Goal: Book appointment/travel/reservation

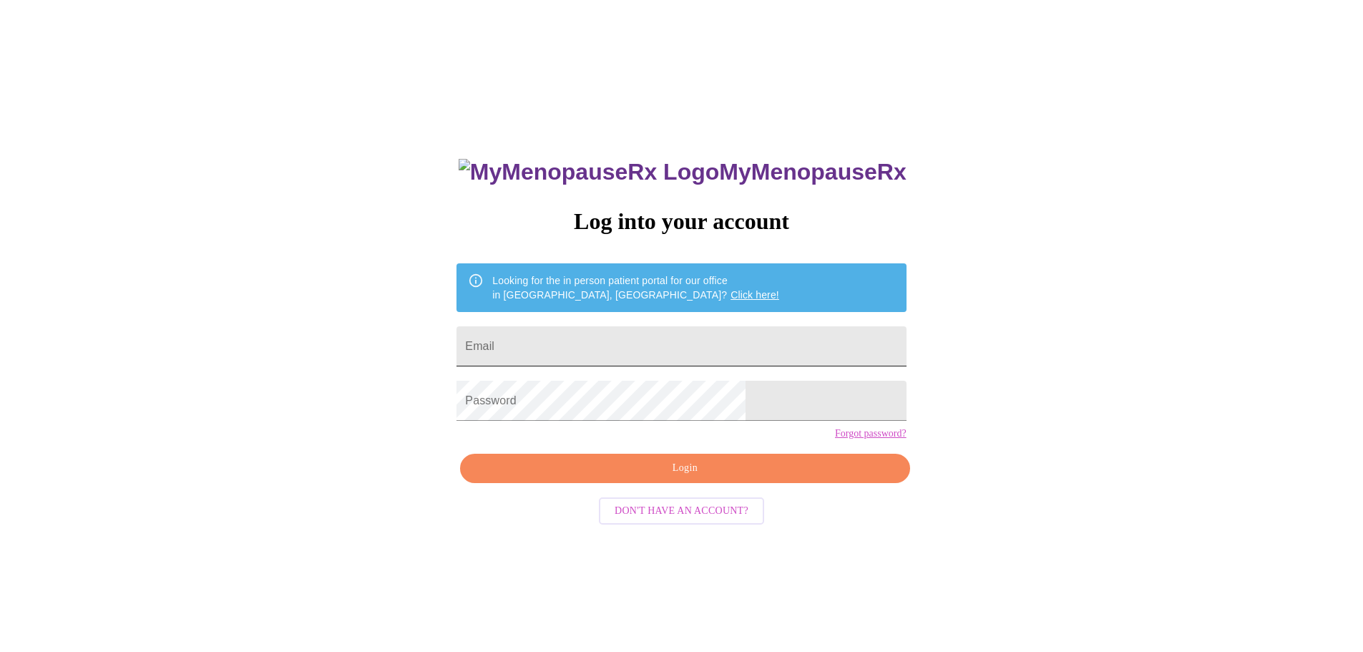
click at [595, 335] on input "Email" at bounding box center [680, 346] width 449 height 40
type input "r"
type input "[EMAIL_ADDRESS][DOMAIN_NAME]"
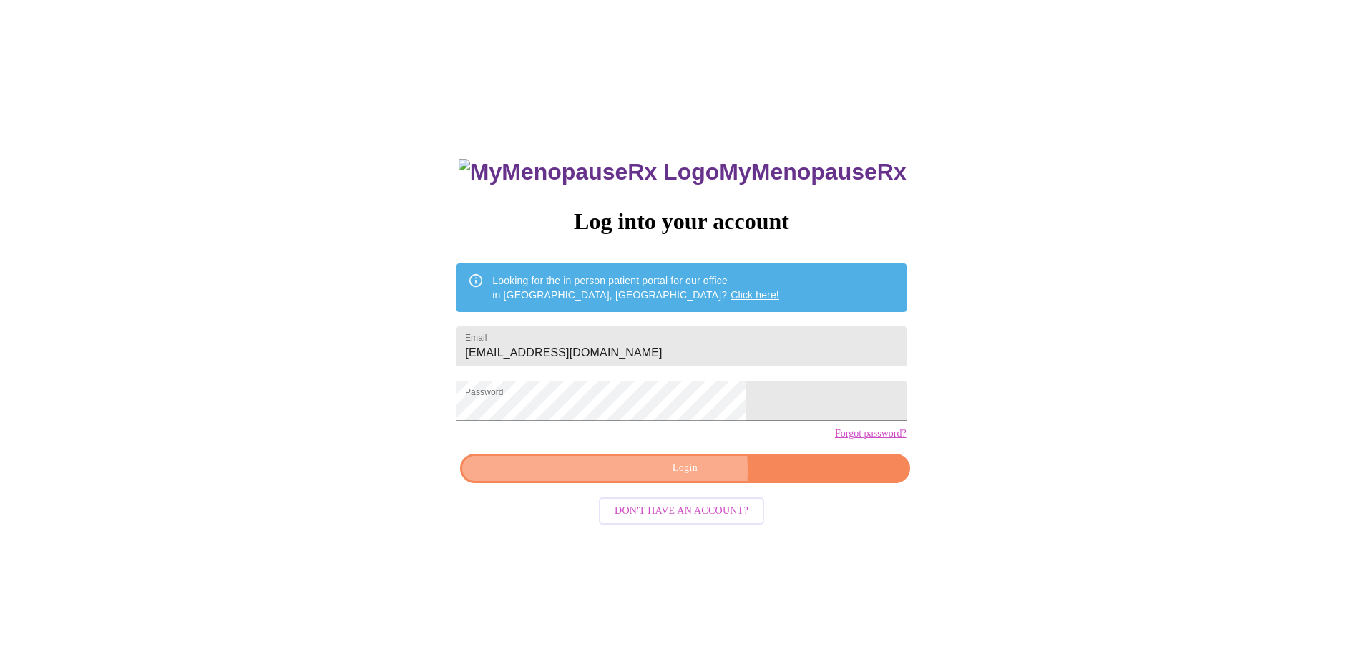
click at [648, 477] on span "Login" at bounding box center [684, 468] width 416 height 18
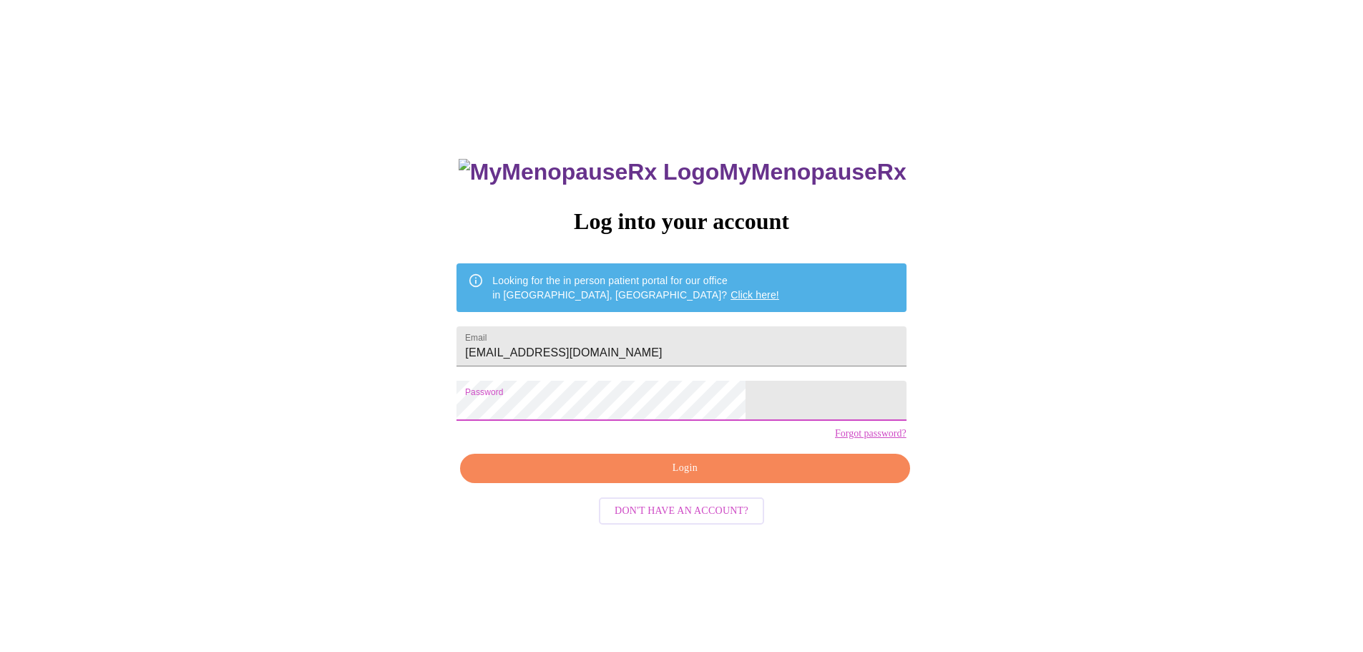
click at [675, 477] on span "Login" at bounding box center [684, 468] width 416 height 18
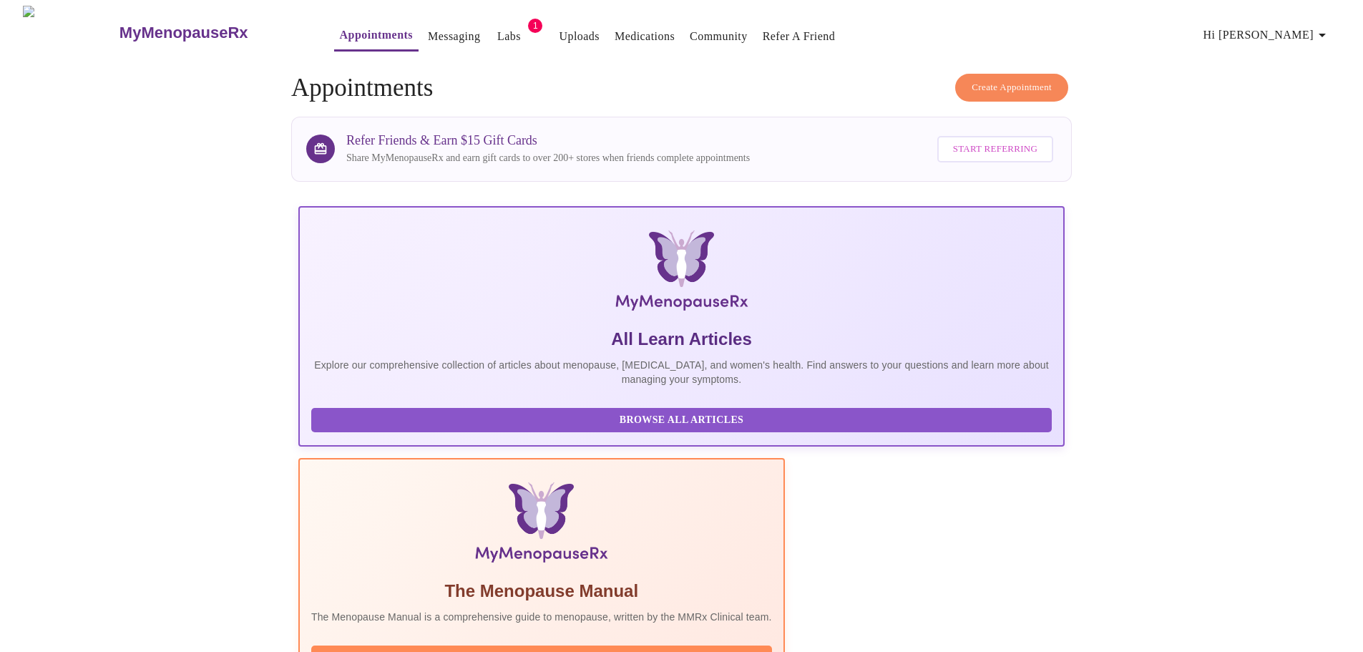
click at [491, 26] on span "Labs" at bounding box center [508, 36] width 34 height 20
click at [497, 26] on link "Labs" at bounding box center [509, 36] width 24 height 20
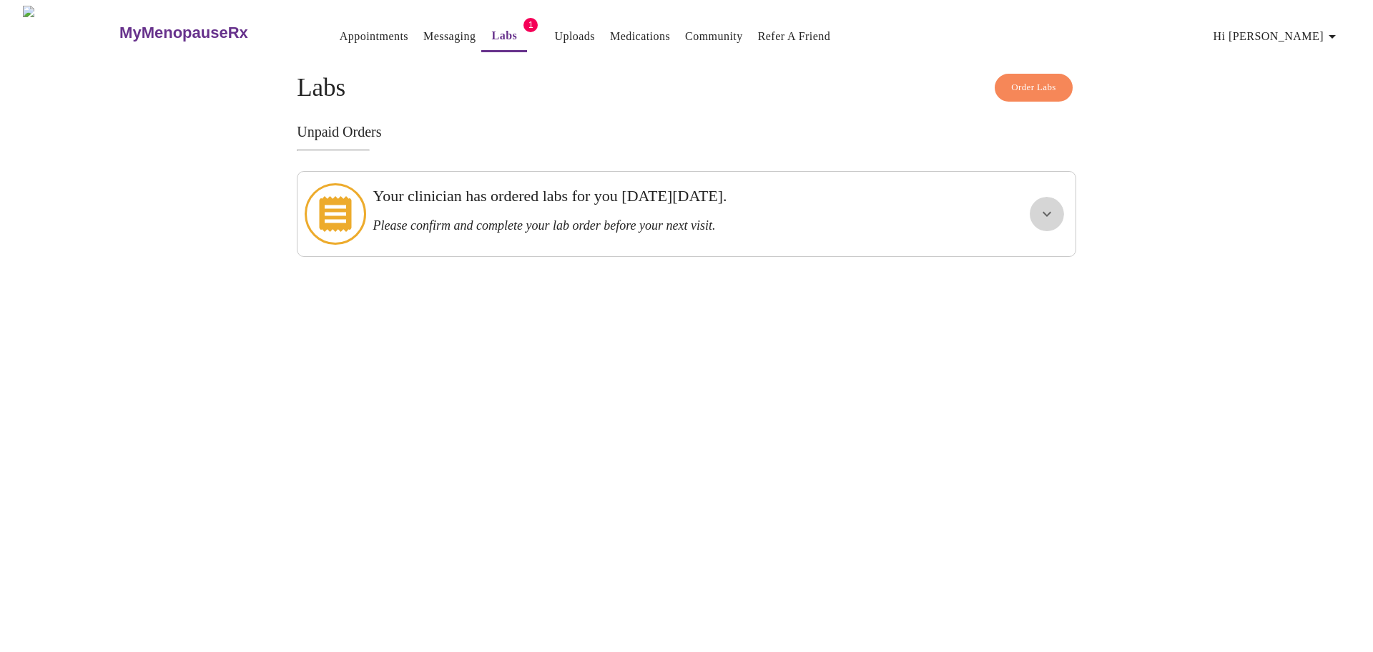
click at [1049, 207] on icon "show more" at bounding box center [1047, 213] width 17 height 17
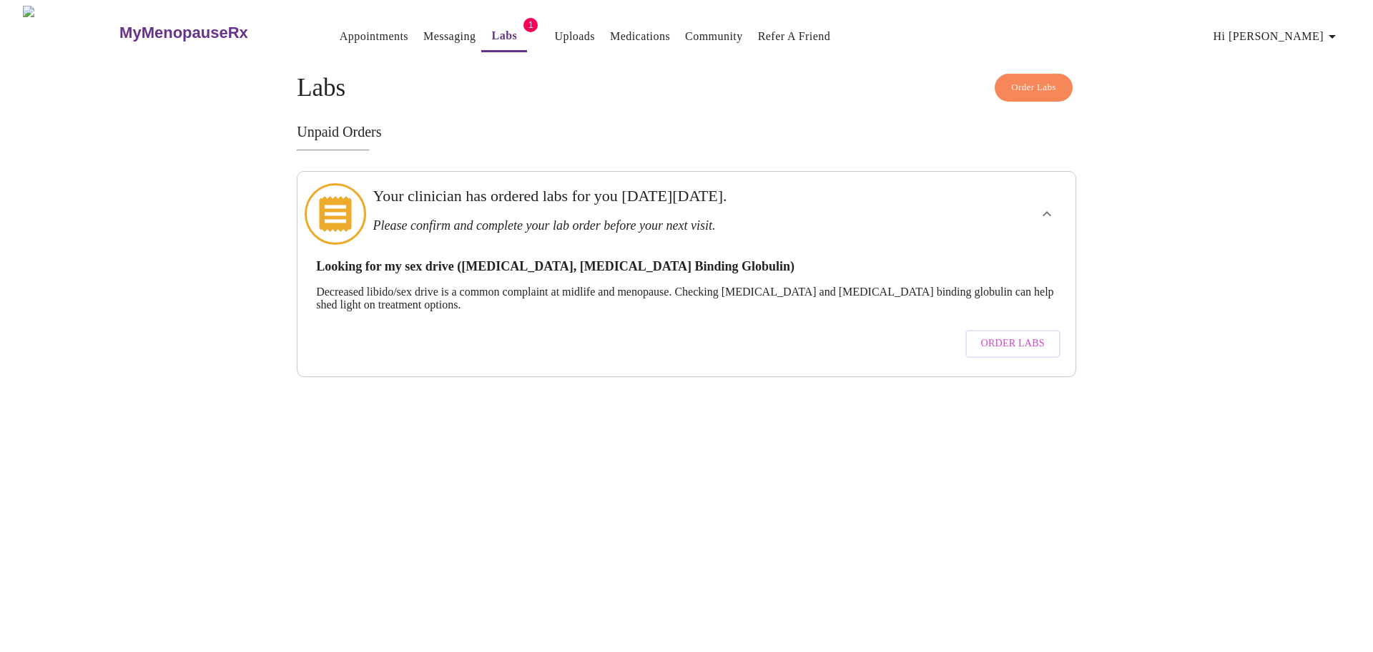
click at [1019, 335] on span "Order Labs" at bounding box center [1013, 344] width 64 height 18
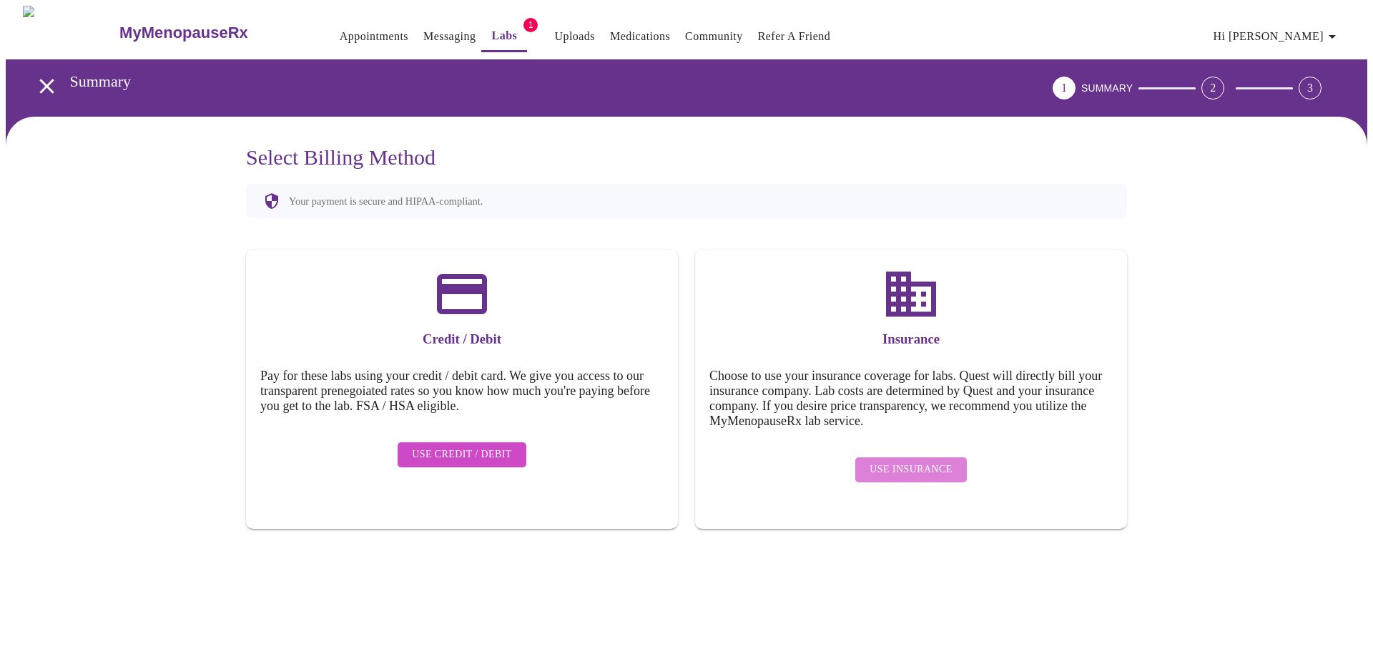
click at [913, 461] on span "Use Insurance" at bounding box center [911, 470] width 82 height 18
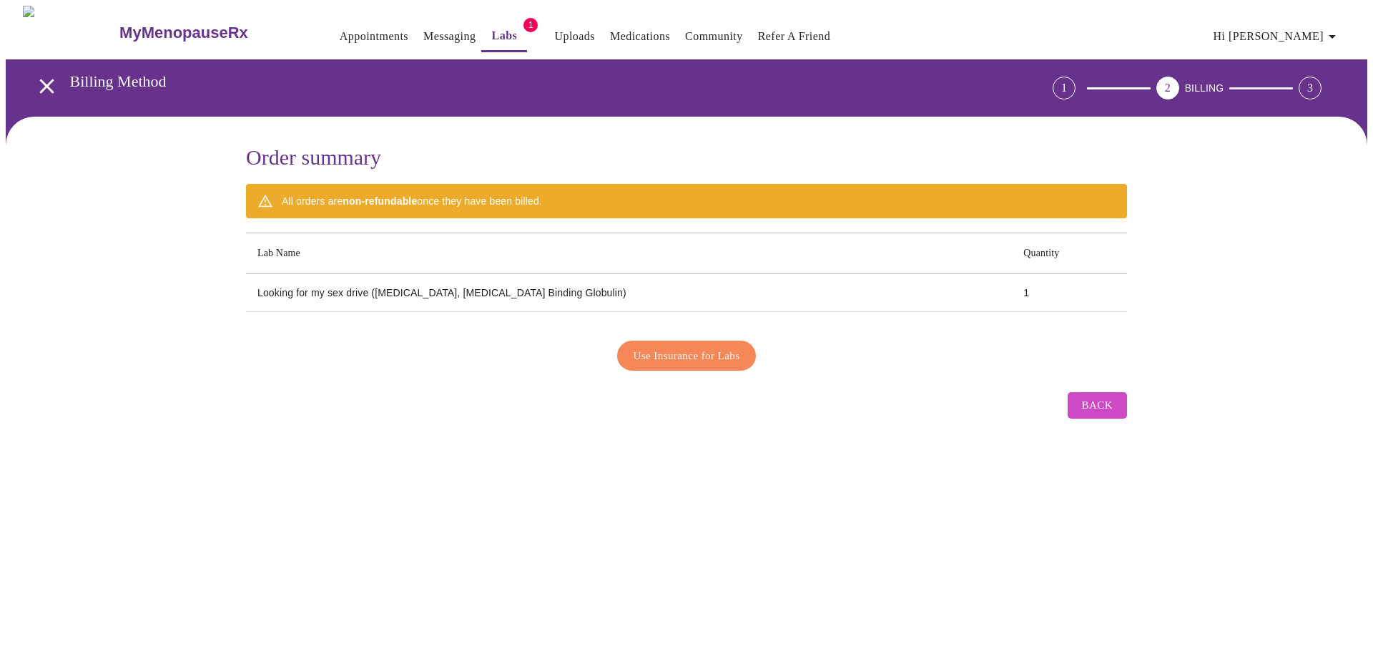
click at [652, 346] on span "Use Insurance for Labs" at bounding box center [687, 355] width 107 height 19
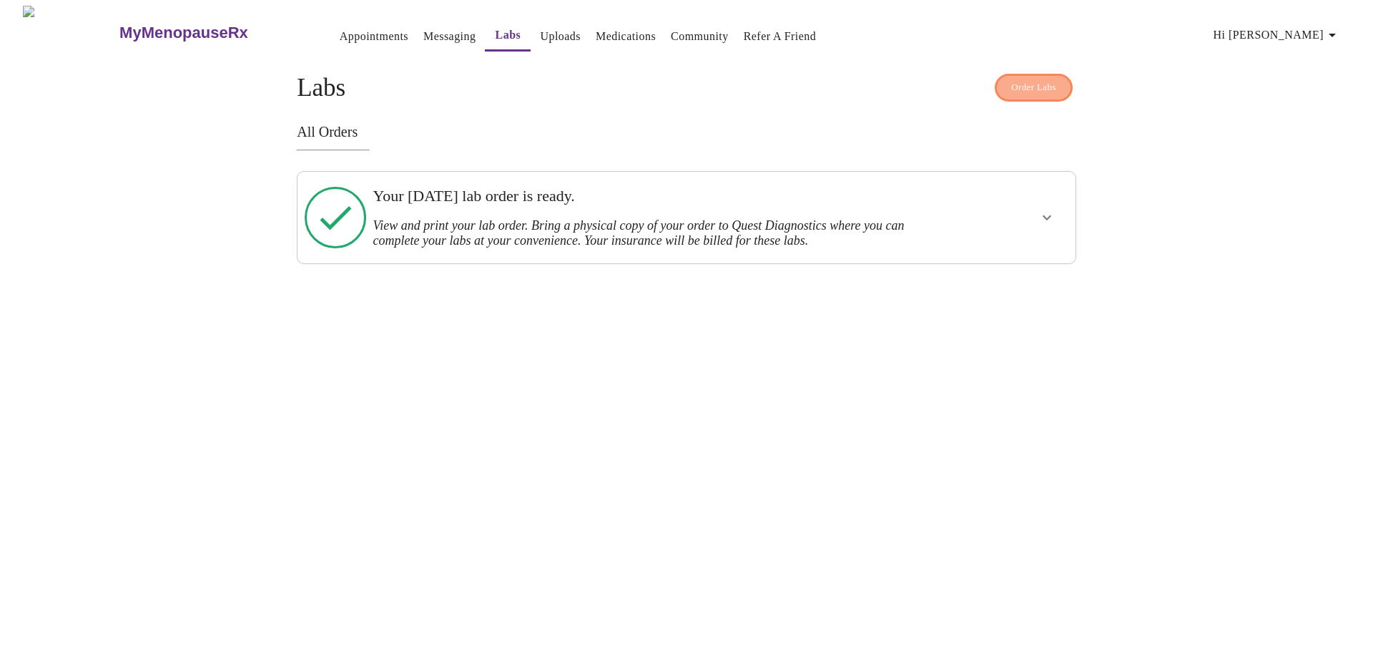
click at [1030, 82] on span "Order Labs" at bounding box center [1033, 87] width 45 height 16
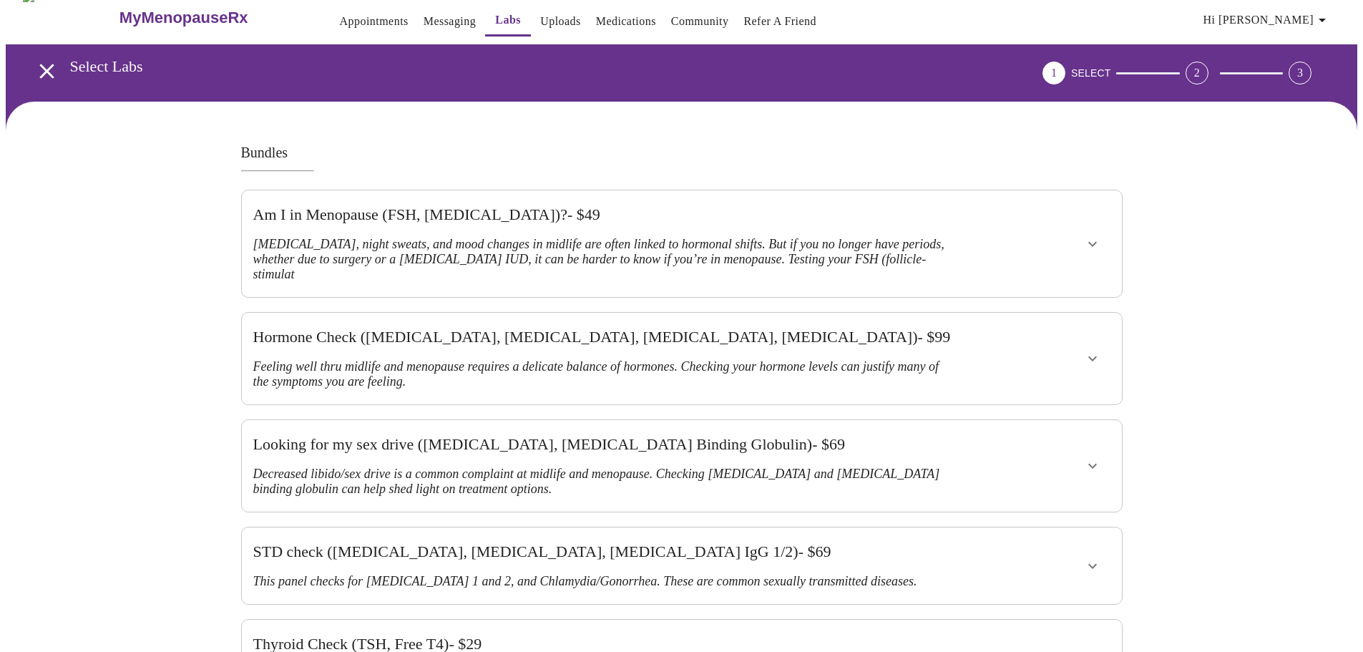
scroll to position [19, 0]
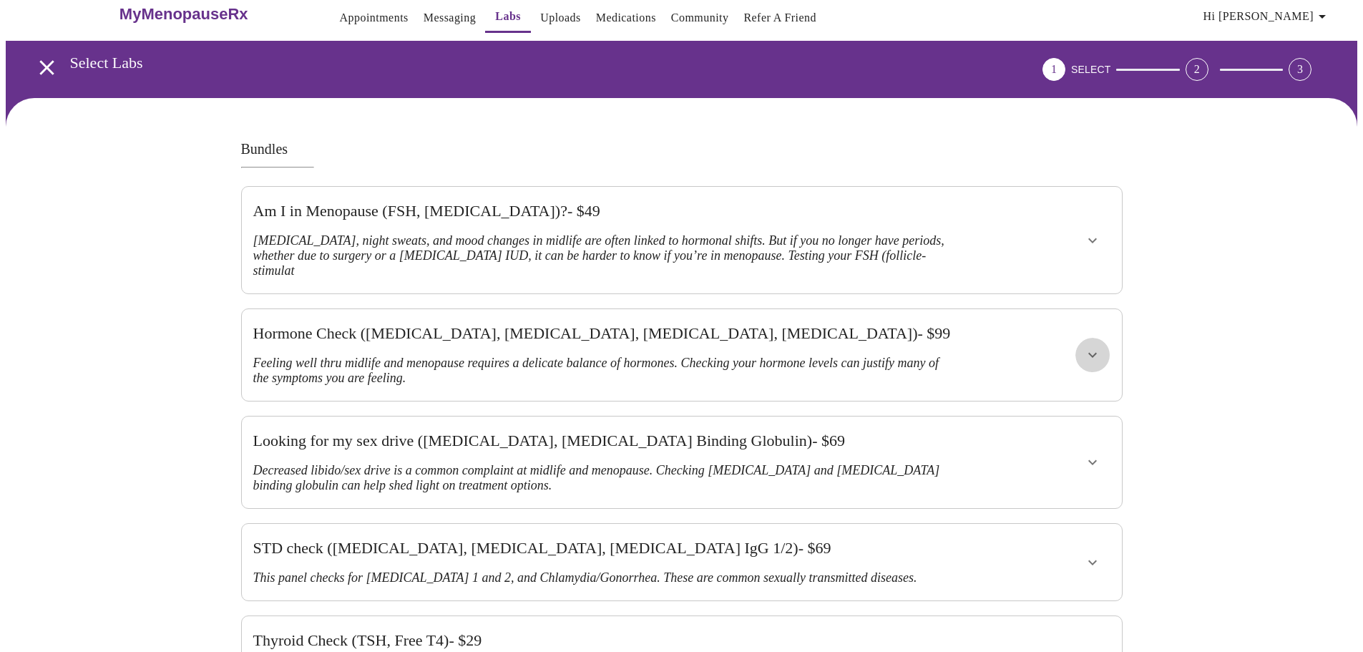
click at [1092, 346] on icon "show more" at bounding box center [1092, 354] width 17 height 17
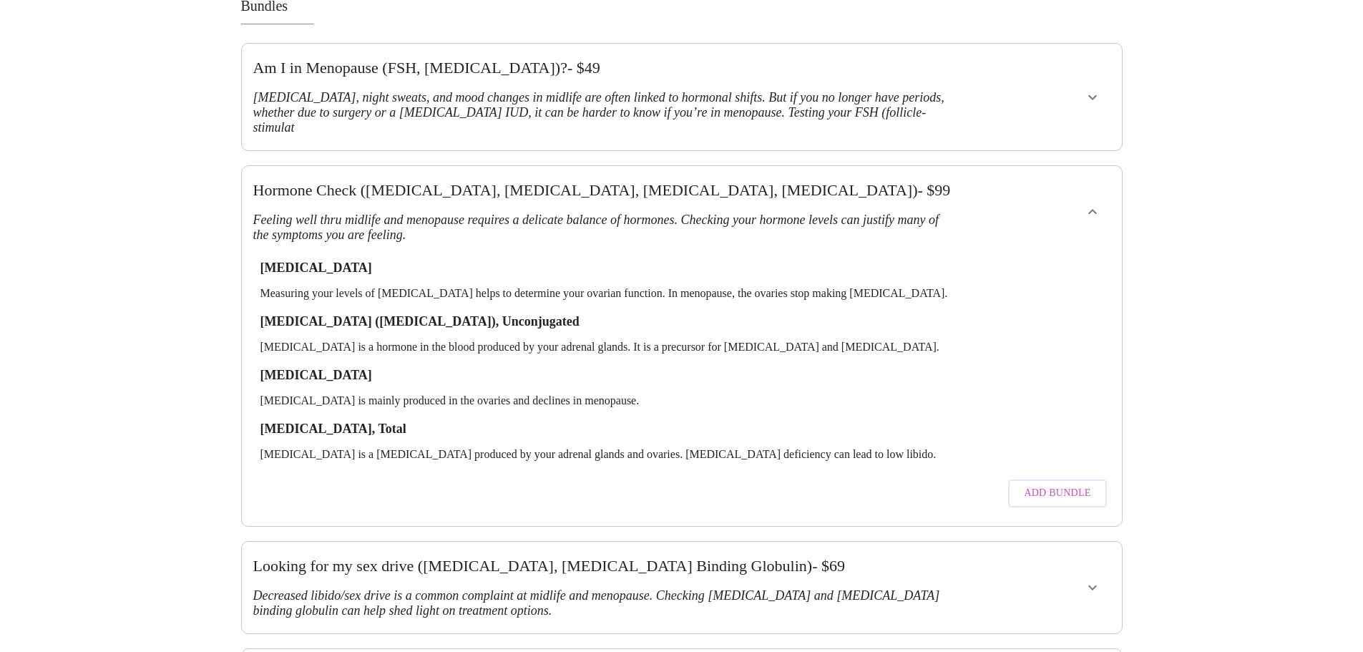
scroll to position [0, 0]
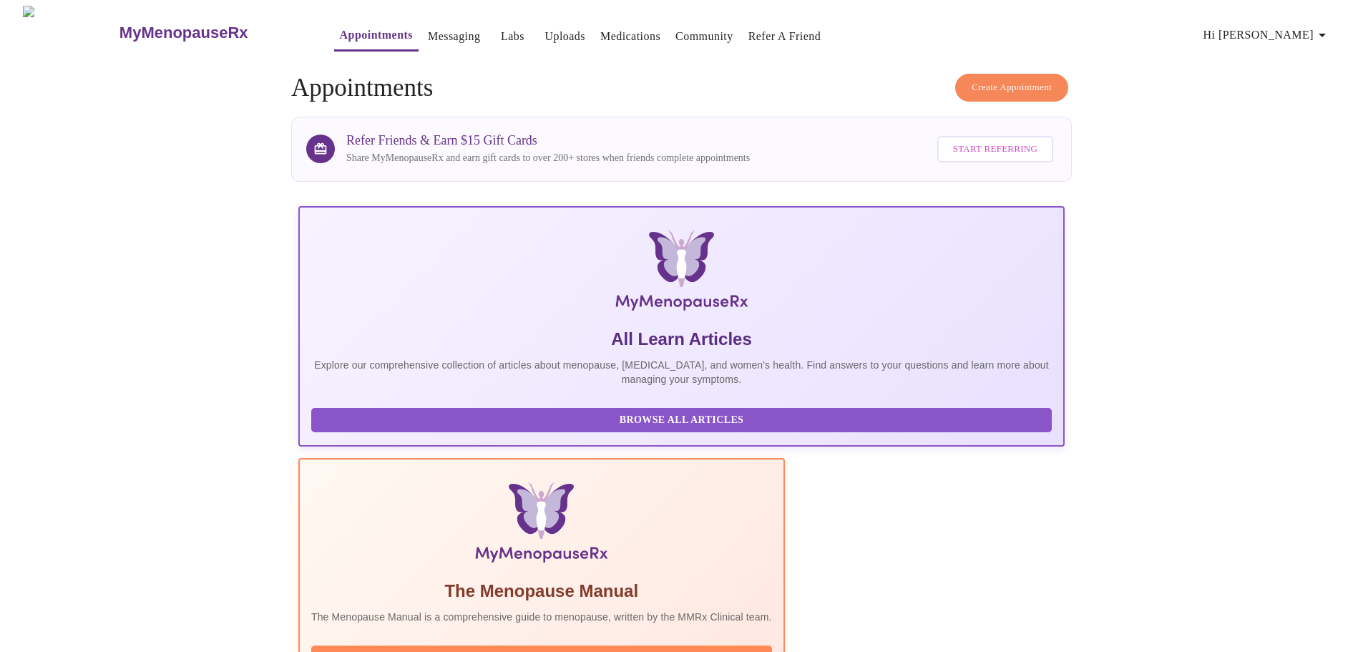
click at [1025, 87] on span "Create Appointment" at bounding box center [1011, 87] width 80 height 16
click at [501, 28] on link "Labs" at bounding box center [513, 36] width 24 height 20
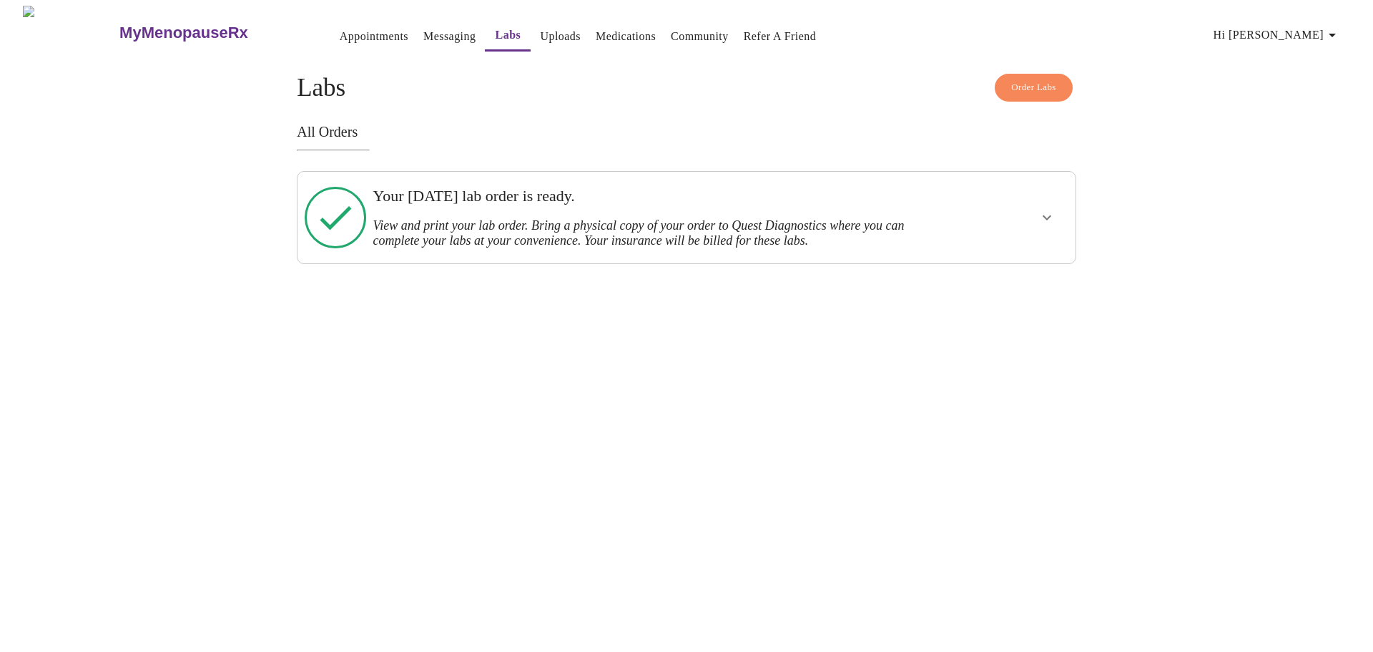
click at [1046, 209] on icon "show more" at bounding box center [1047, 217] width 17 height 17
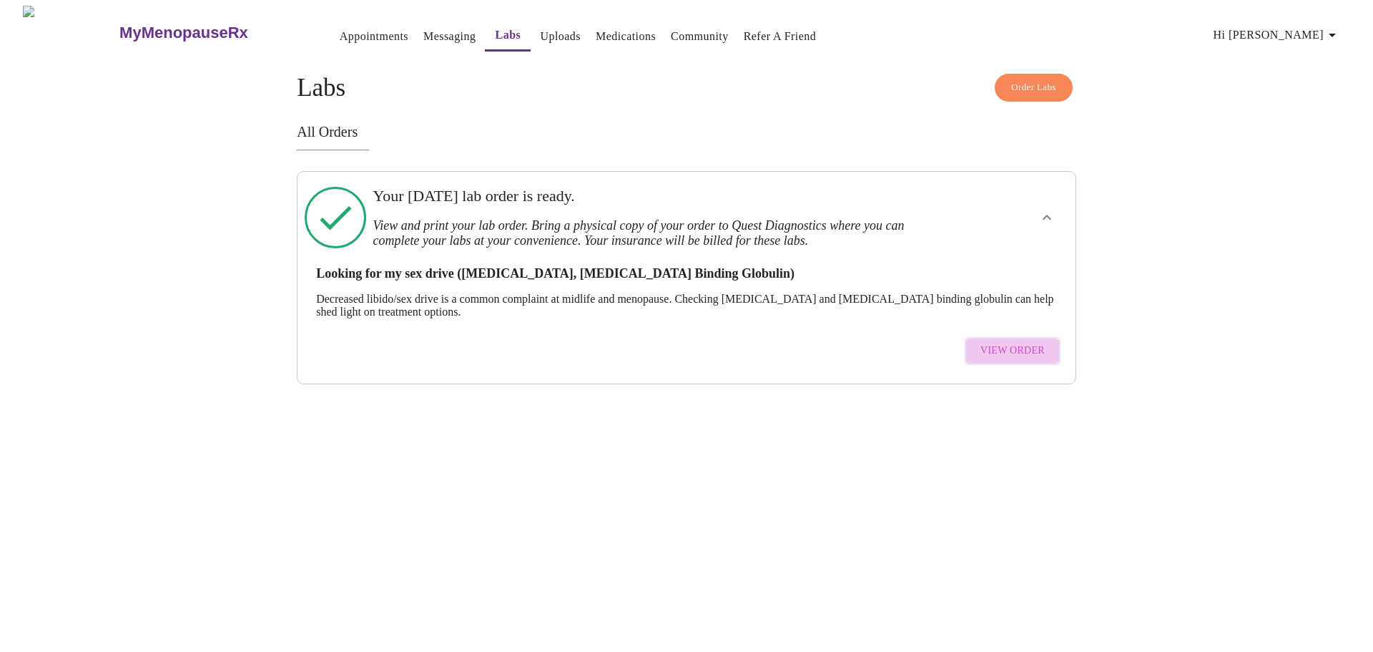
click at [1019, 343] on span "View Order" at bounding box center [1013, 351] width 64 height 18
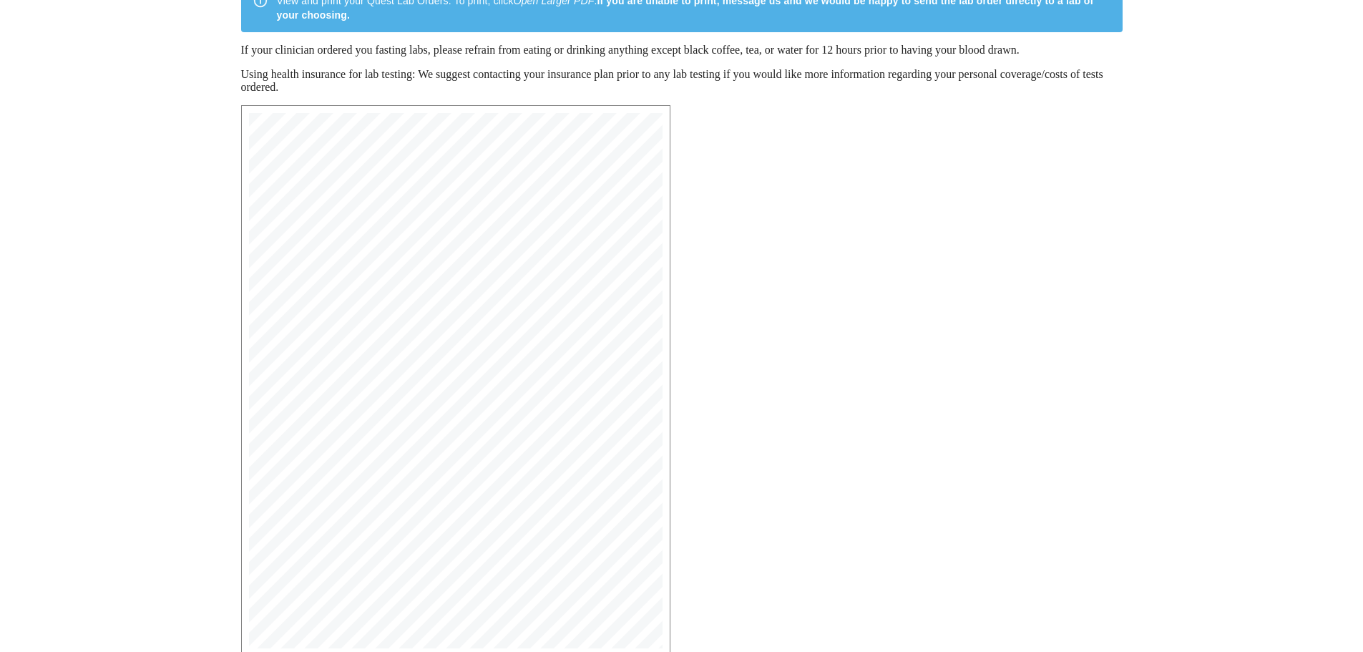
scroll to position [228, 0]
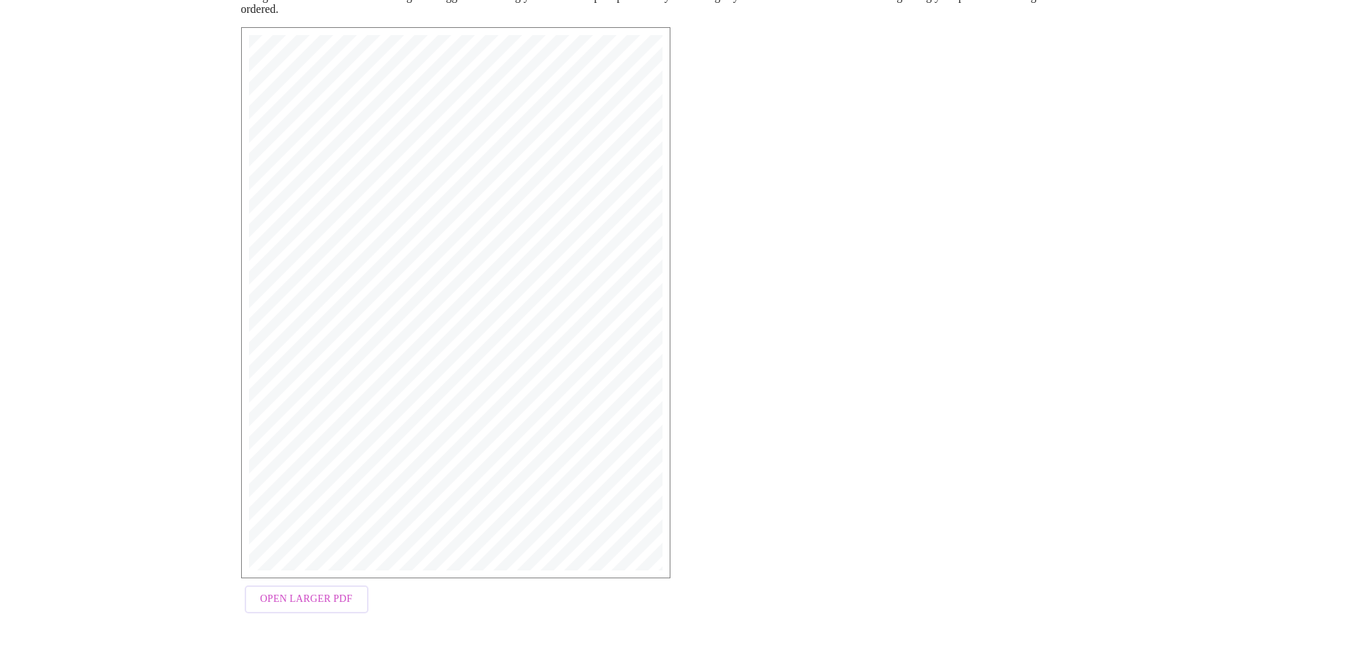
click at [303, 597] on span "Open Larger PDF" at bounding box center [306, 599] width 92 height 18
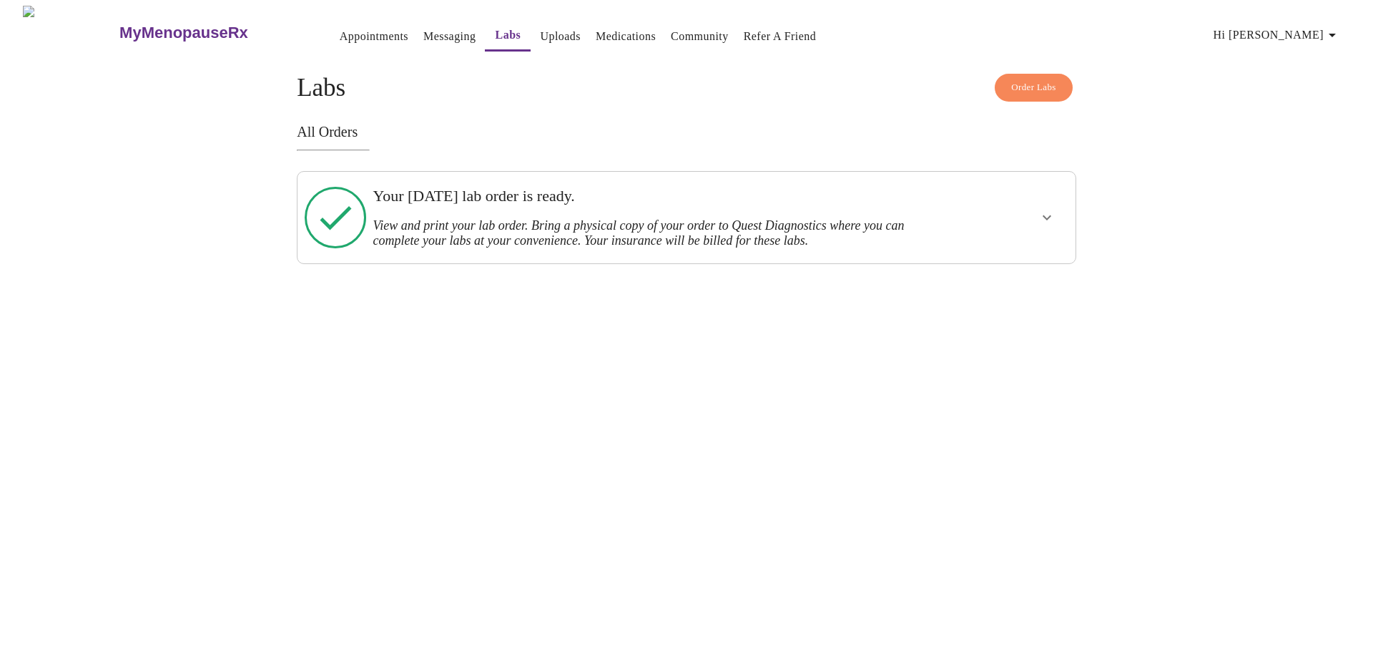
click at [1038, 79] on span "Order Labs" at bounding box center [1033, 87] width 45 height 16
click at [1041, 209] on icon "show more" at bounding box center [1047, 217] width 17 height 17
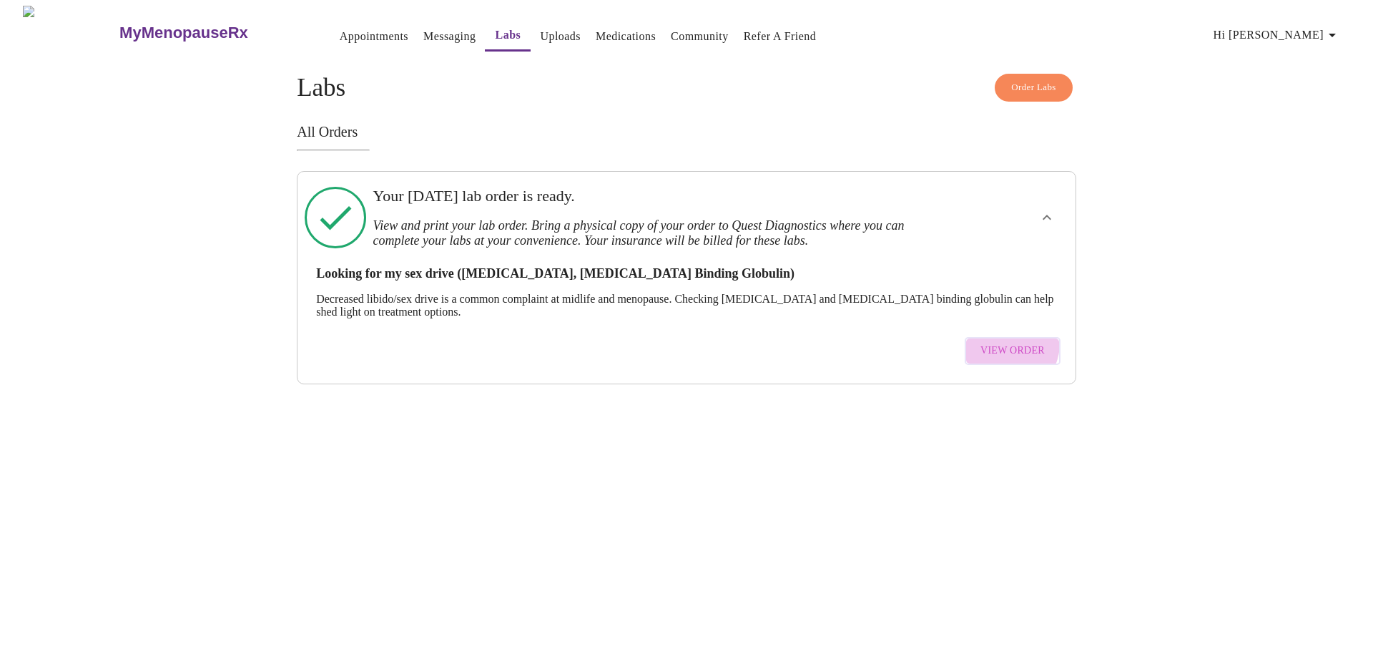
click at [1005, 342] on span "View Order" at bounding box center [1013, 351] width 64 height 18
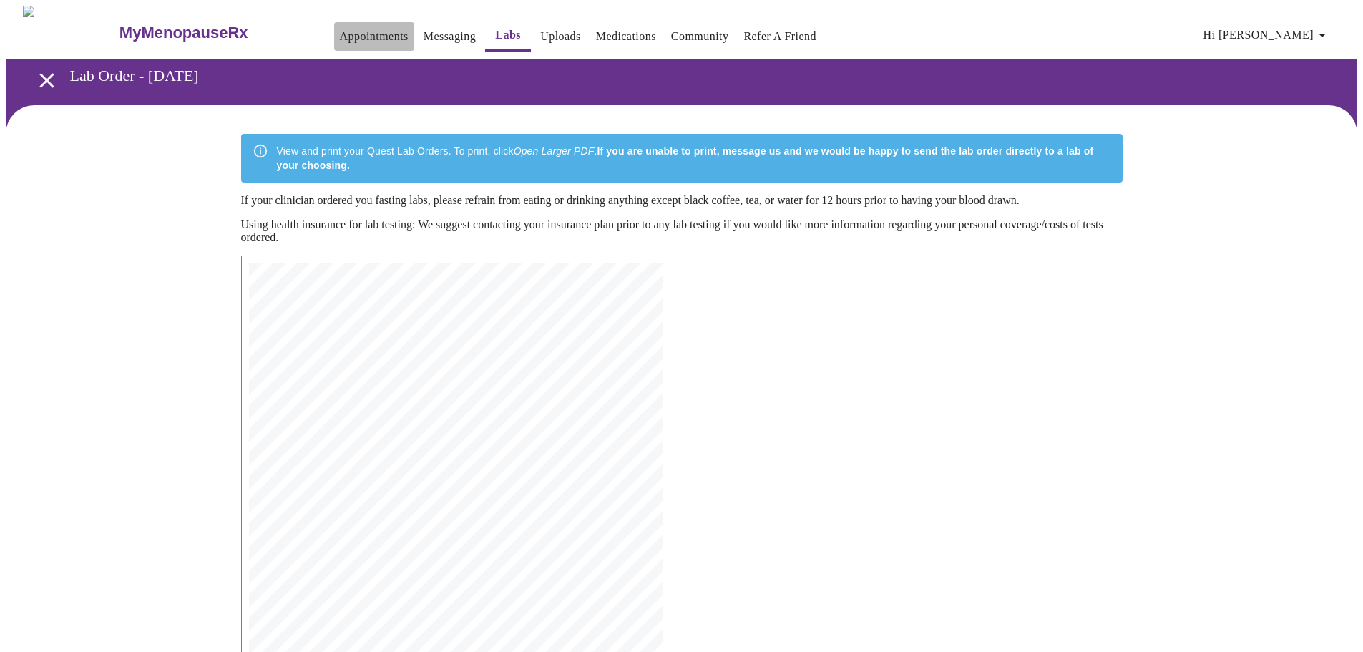
click at [343, 26] on link "Appointments" at bounding box center [374, 36] width 69 height 20
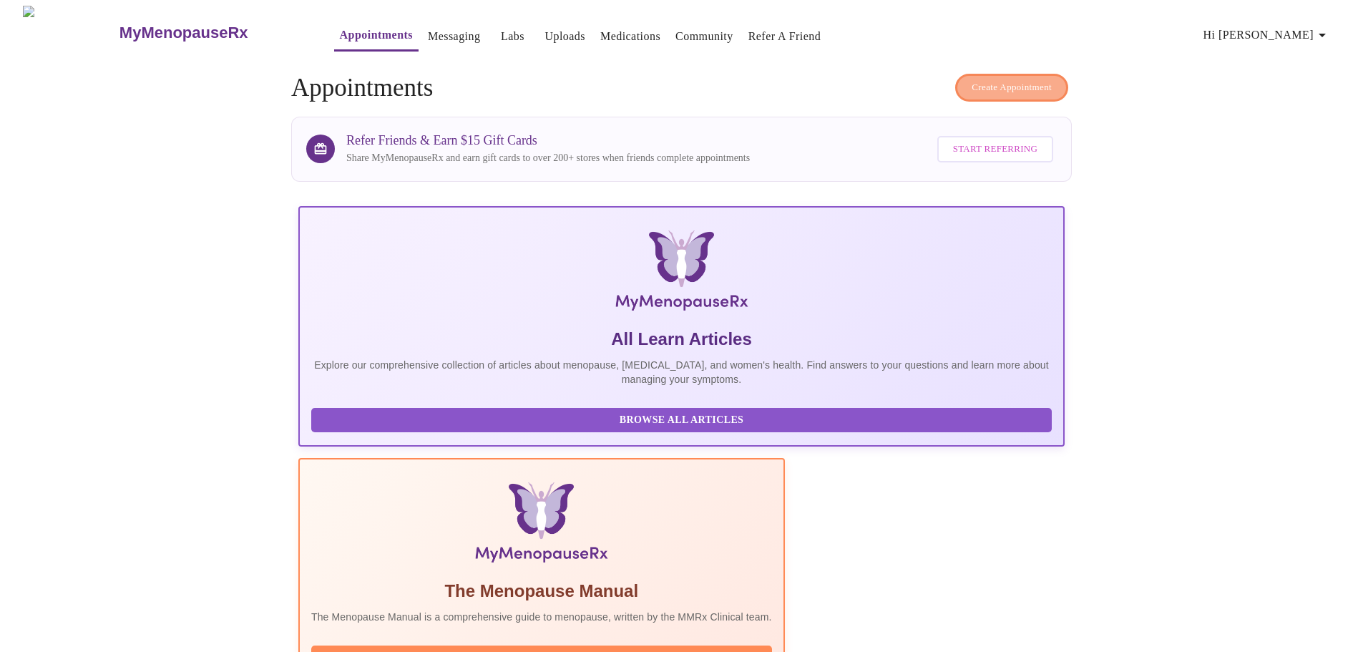
click at [998, 79] on span "Create Appointment" at bounding box center [1011, 87] width 80 height 16
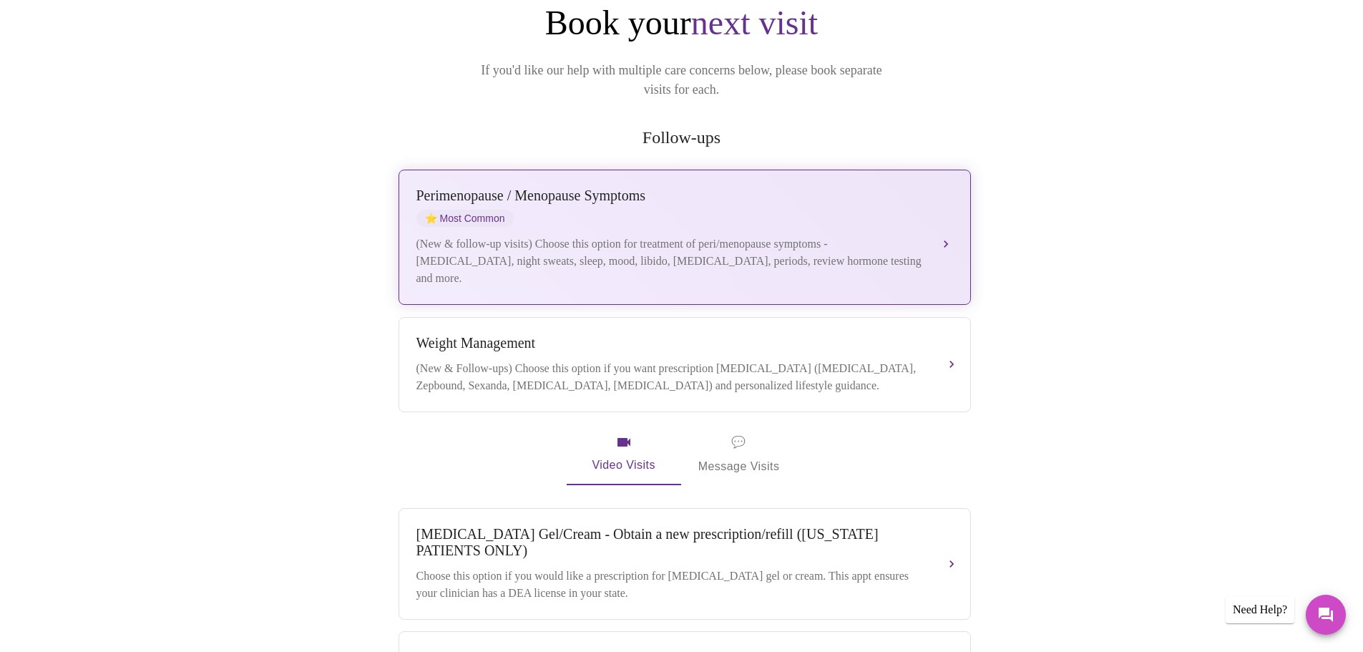
scroll to position [52, 0]
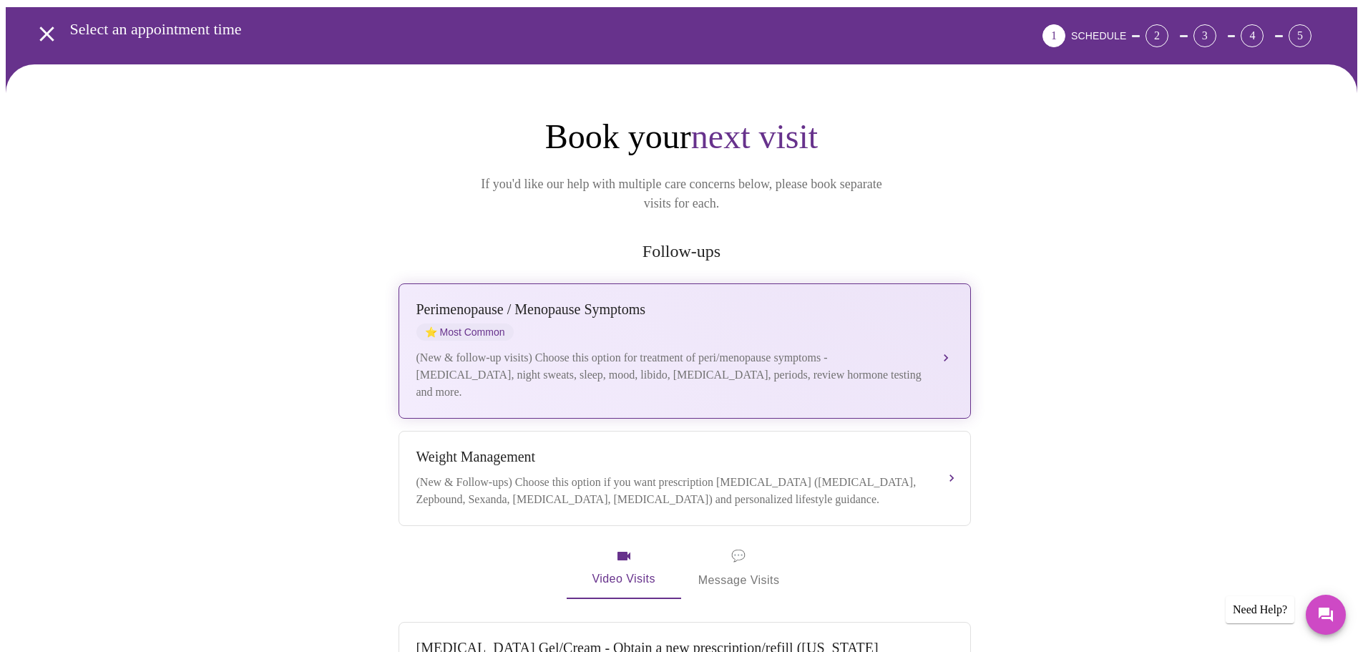
click at [639, 349] on div "(New & follow-up visits) Choose this option for treatment of peri/menopause sym…" at bounding box center [670, 374] width 508 height 51
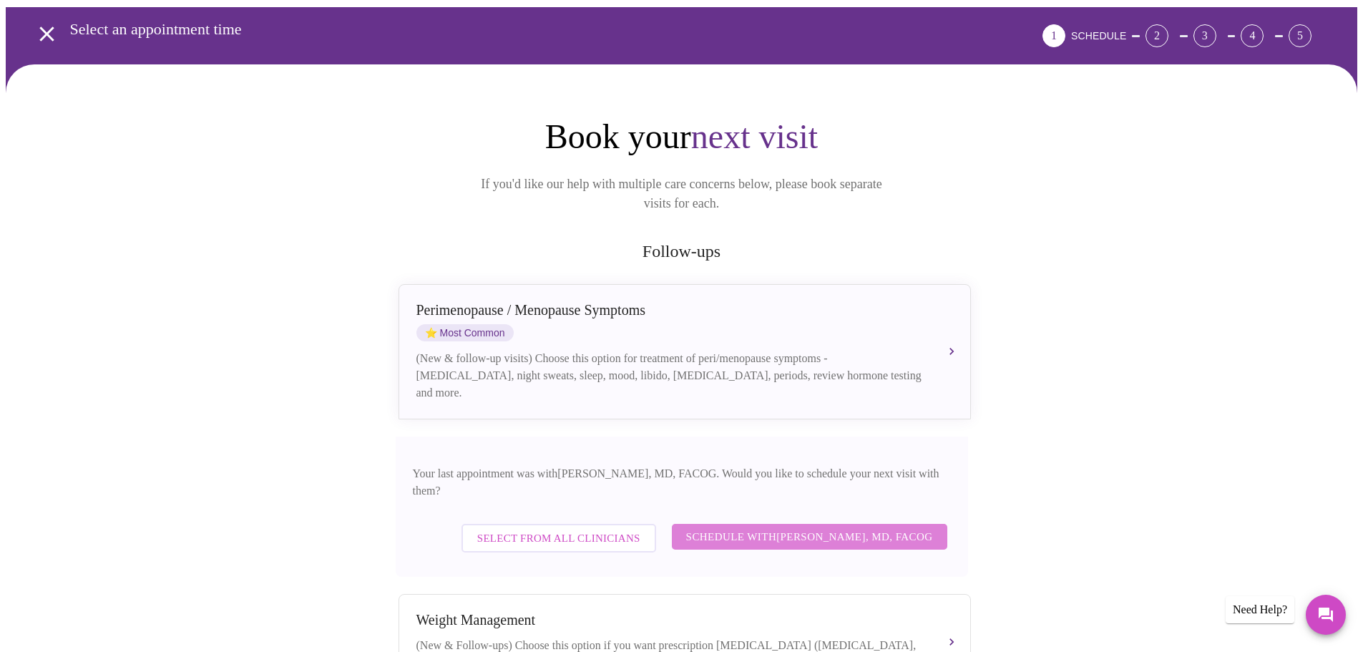
click at [769, 527] on span "Schedule with [PERSON_NAME], MD, FACOG" at bounding box center [809, 536] width 247 height 19
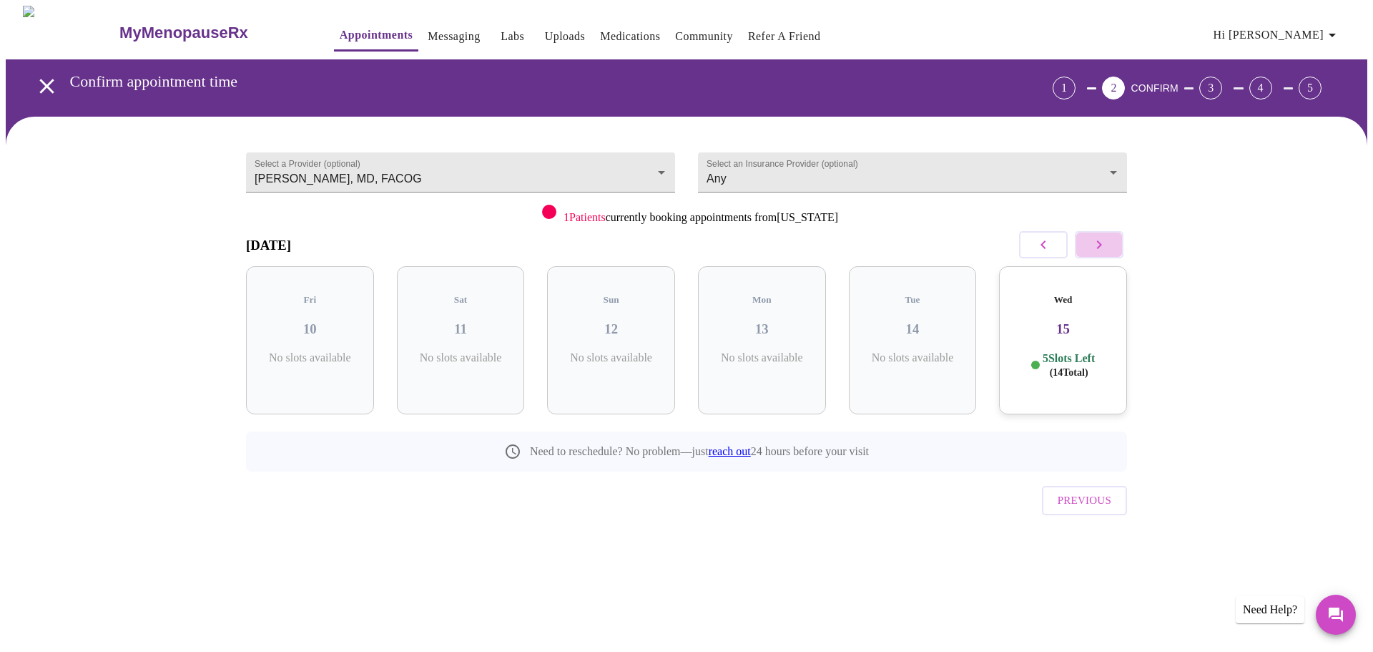
click at [1096, 242] on icon "button" at bounding box center [1099, 244] width 17 height 17
click at [1097, 244] on icon "button" at bounding box center [1099, 244] width 17 height 17
click at [780, 322] on h3 "24" at bounding box center [762, 329] width 105 height 16
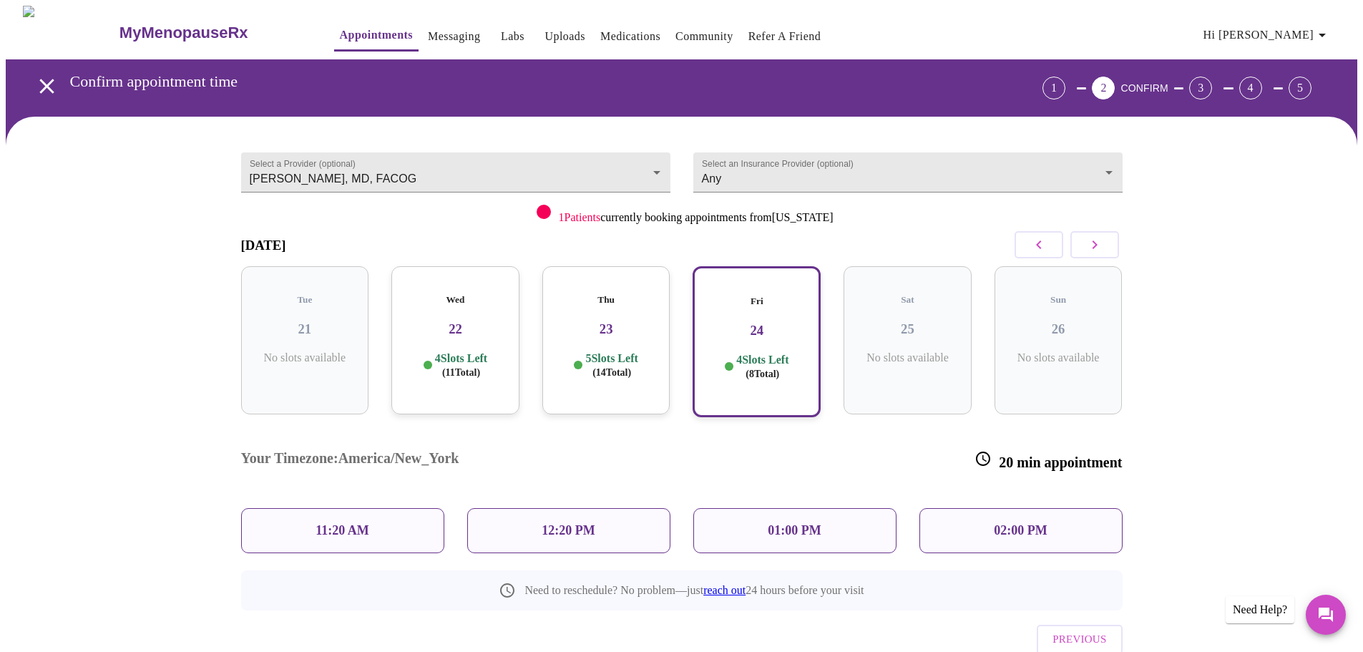
click at [855, 508] on div "01:00 PM" at bounding box center [794, 530] width 203 height 45
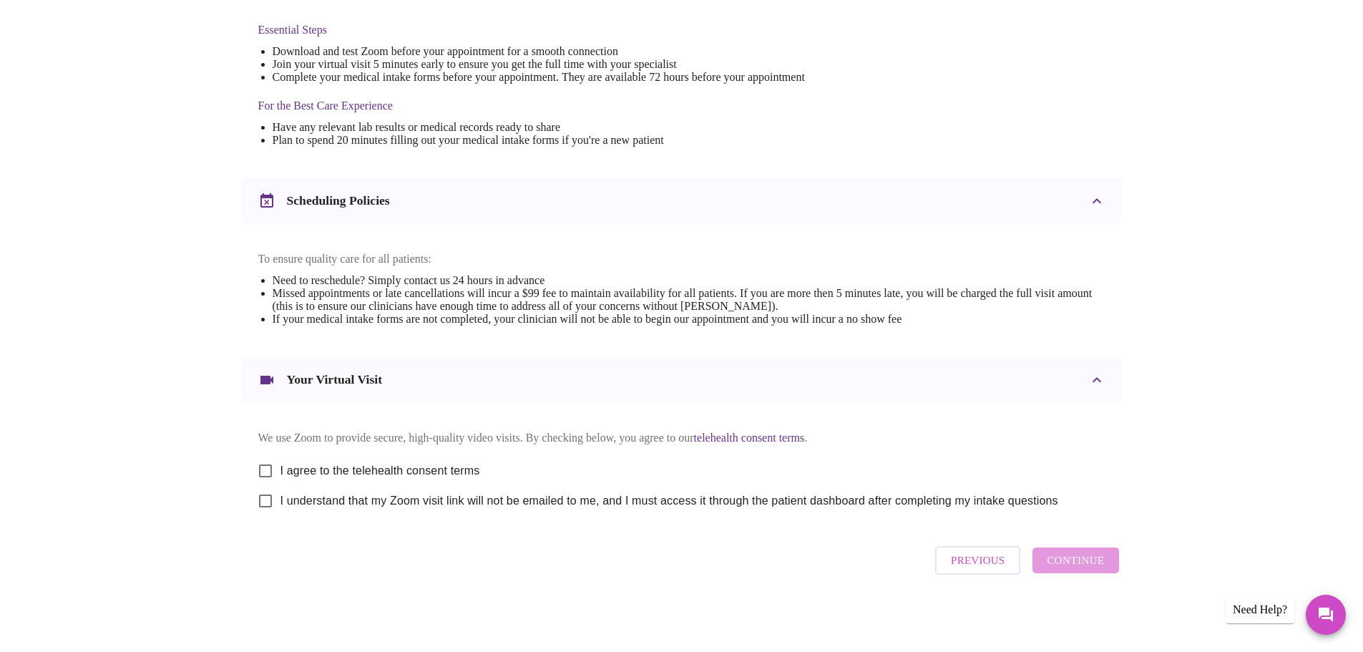
scroll to position [386, 0]
click at [262, 461] on input "I agree to the telehealth consent terms" at bounding box center [265, 471] width 30 height 30
checkbox input "true"
click at [263, 500] on input "I understand that my Zoom visit link will not be emailed to me, and I must acce…" at bounding box center [265, 501] width 30 height 30
checkbox input "true"
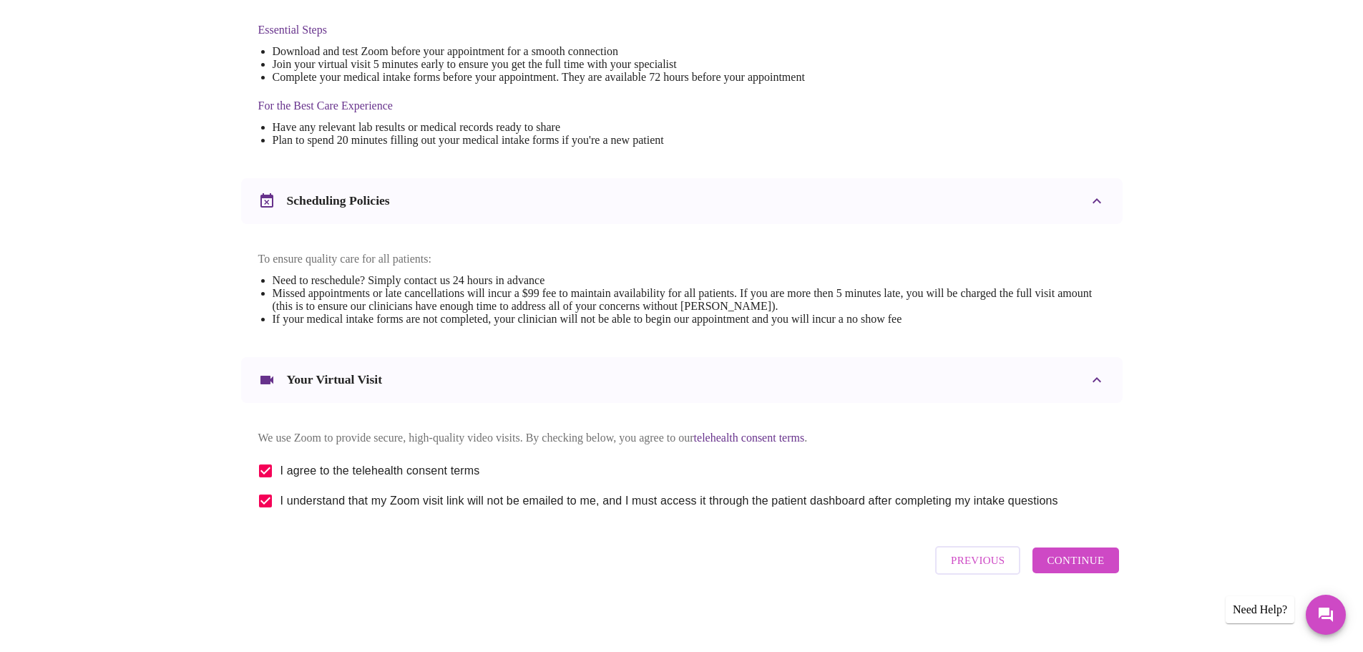
click at [1094, 567] on span "Continue" at bounding box center [1074, 560] width 57 height 19
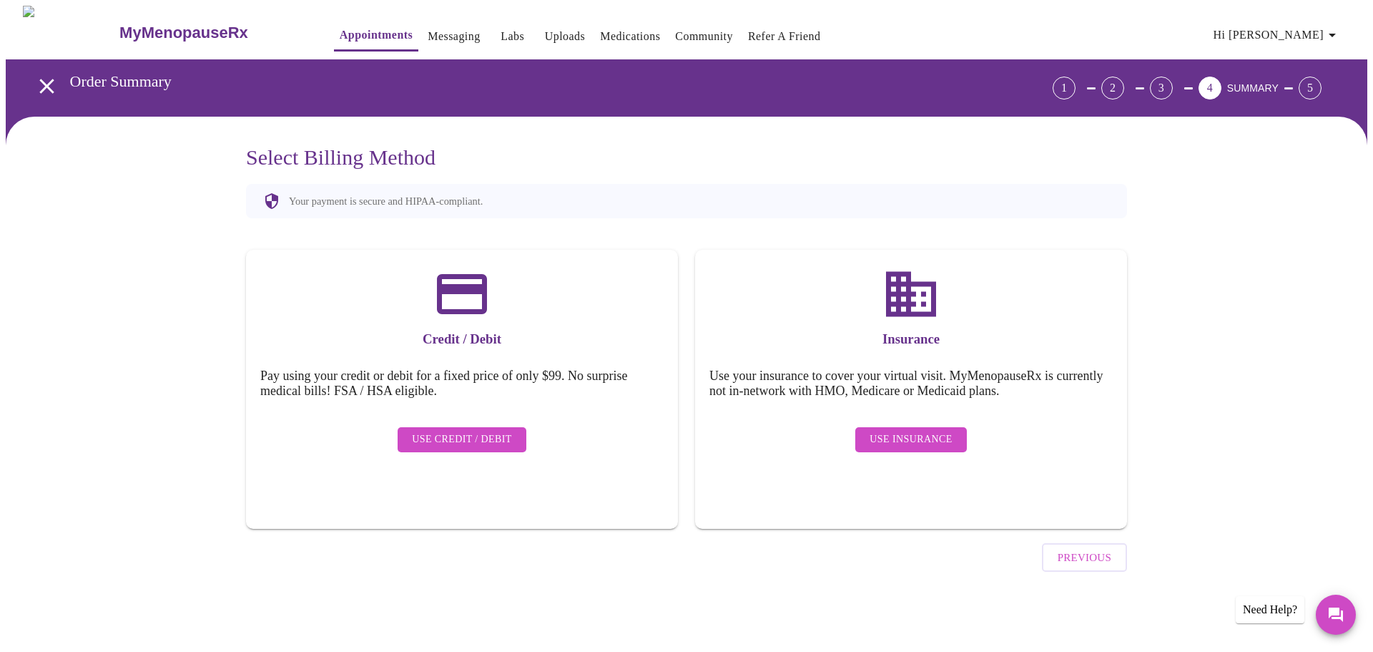
click at [924, 431] on span "Use Insurance" at bounding box center [911, 440] width 82 height 18
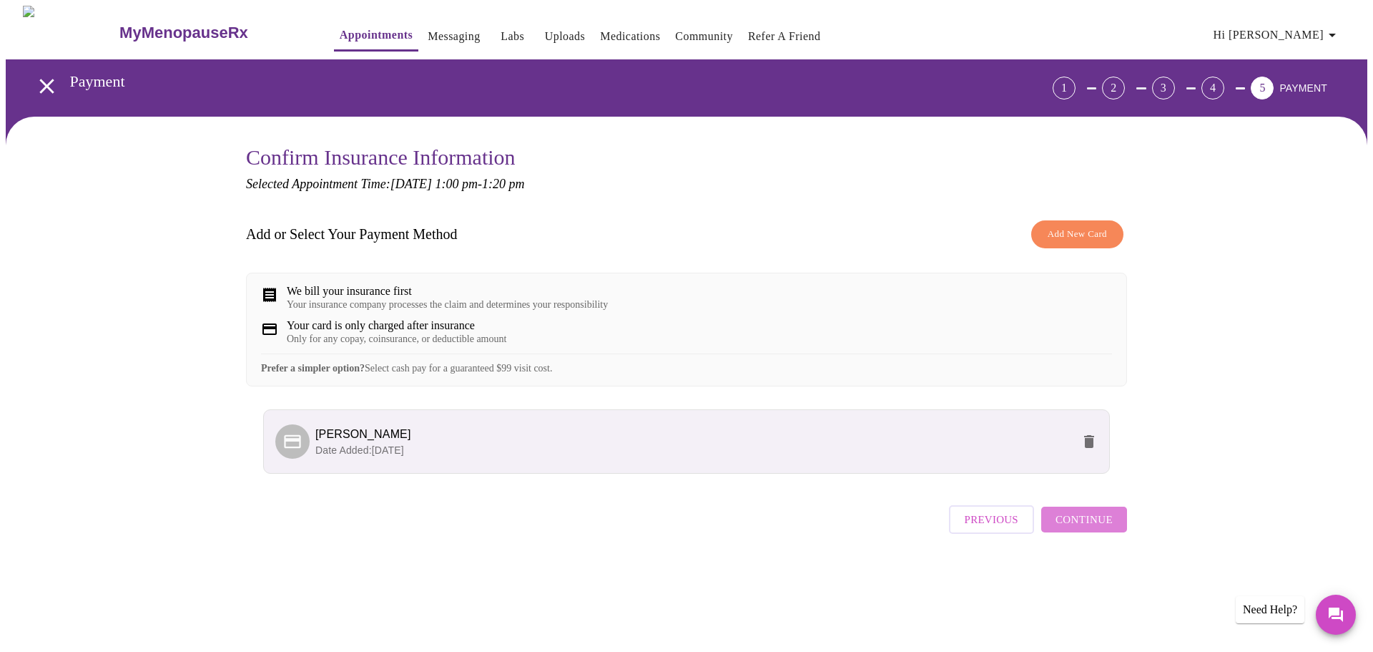
click at [1099, 529] on span "Continue" at bounding box center [1084, 519] width 57 height 19
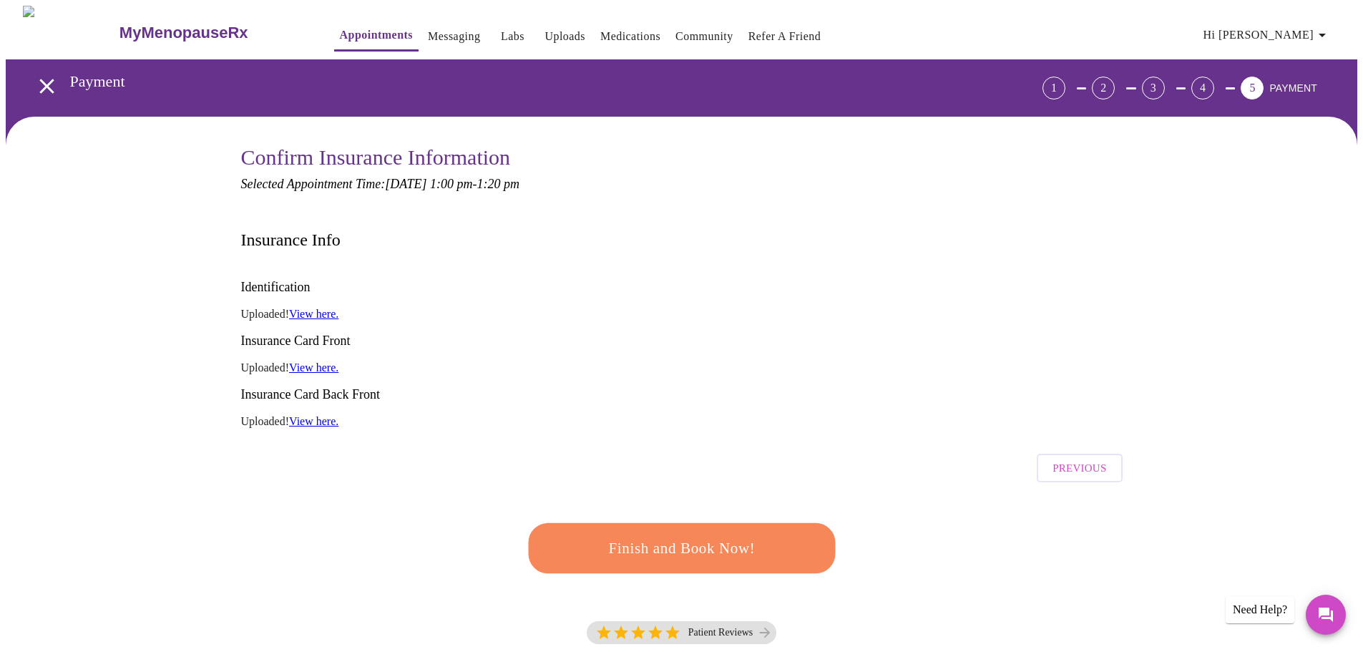
click at [677, 535] on span "Finish and Book Now!" at bounding box center [681, 548] width 265 height 26
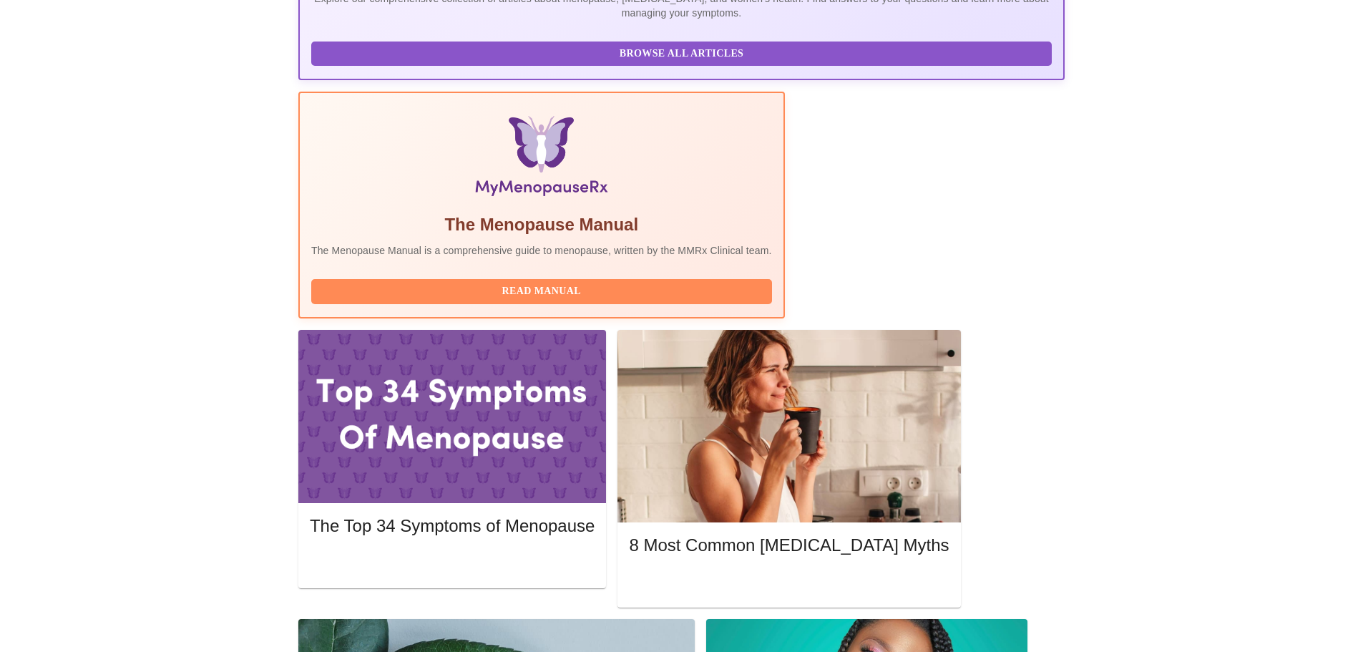
scroll to position [429, 0]
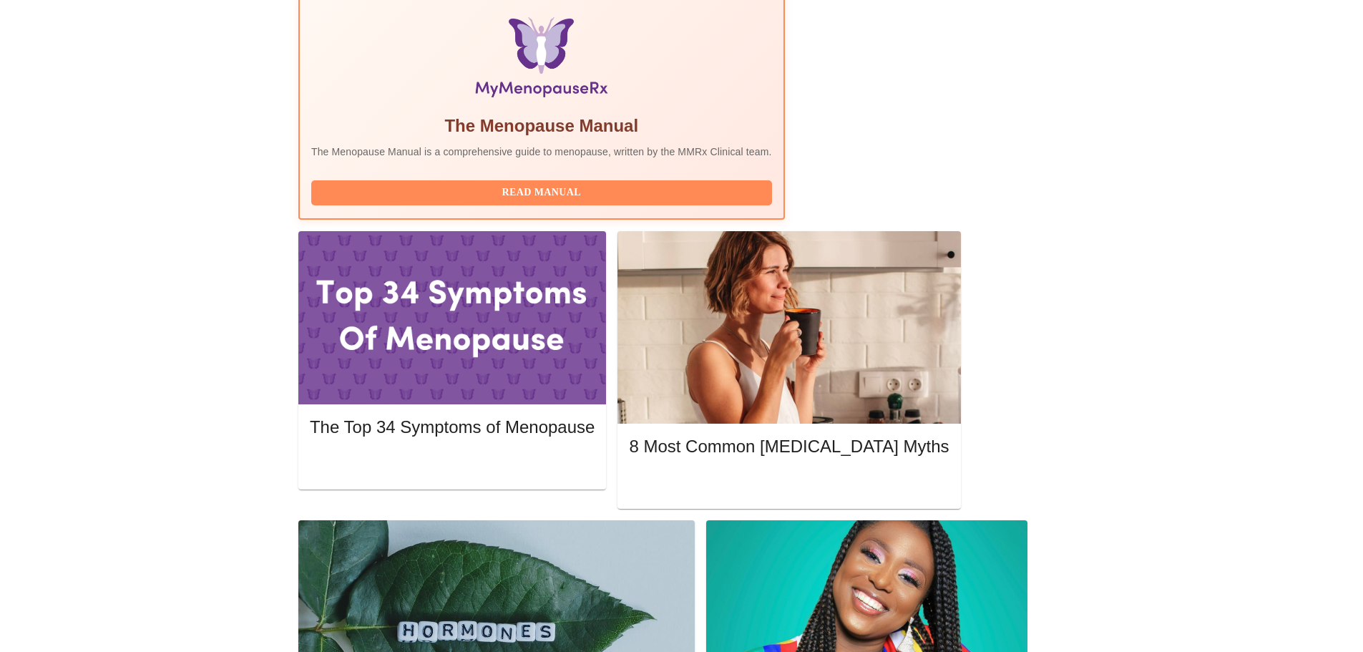
scroll to position [443, 0]
